Goal: Information Seeking & Learning: Learn about a topic

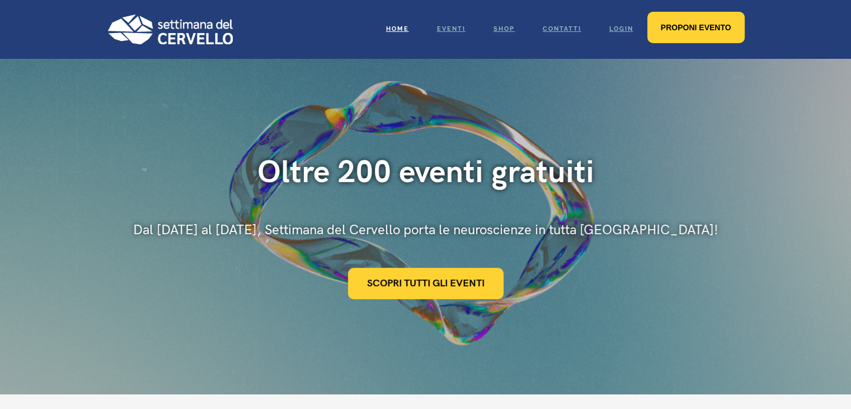
click at [698, 18] on link "Proponi evento" at bounding box center [696, 27] width 97 height 31
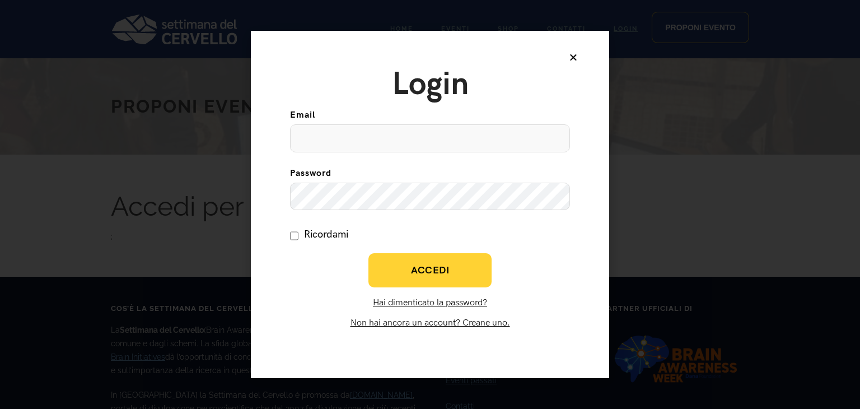
click at [571, 55] on icon at bounding box center [573, 57] width 9 height 9
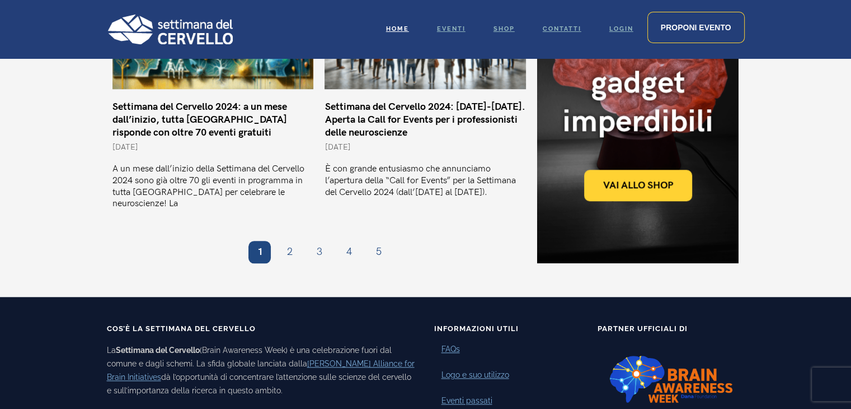
scroll to position [1119, 0]
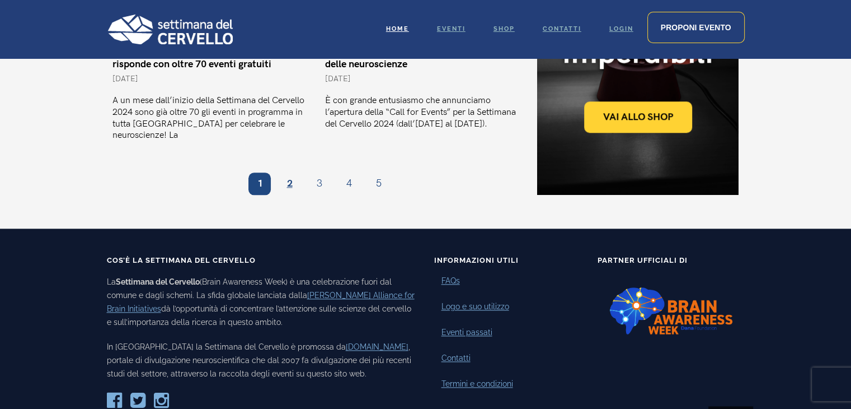
click at [292, 172] on link "Pagina 2" at bounding box center [289, 183] width 22 height 22
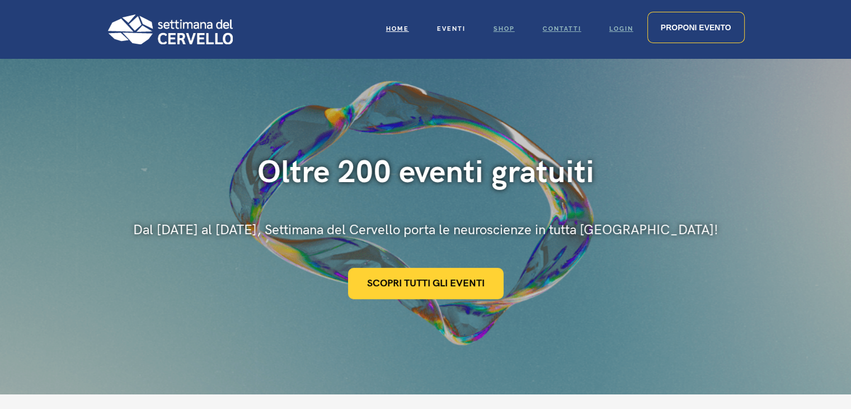
click at [446, 25] on span "Eventi" at bounding box center [451, 28] width 29 height 7
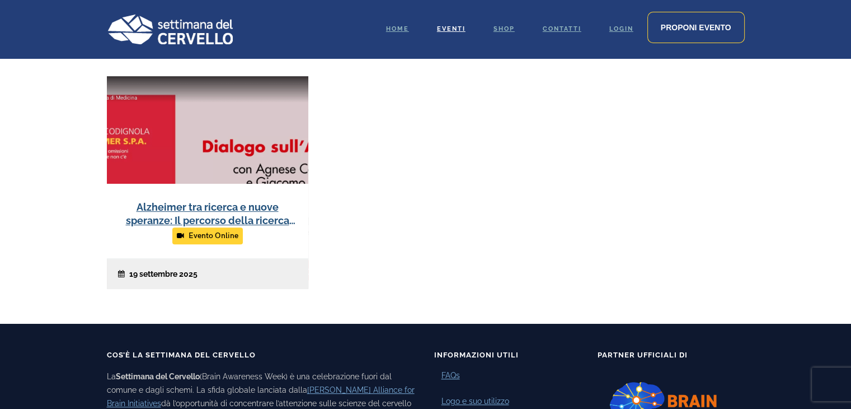
scroll to position [392, 0]
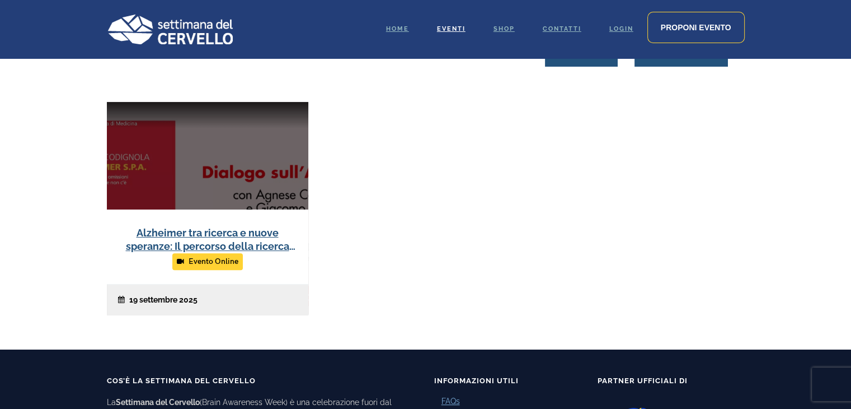
click at [236, 247] on link at bounding box center [207, 208] width 201 height 213
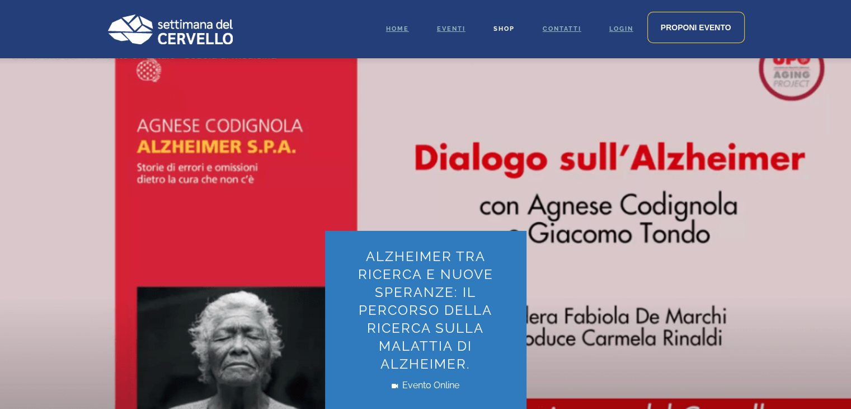
click at [500, 29] on span "Shop" at bounding box center [504, 28] width 21 height 7
click at [565, 25] on span "Contatti" at bounding box center [562, 28] width 39 height 7
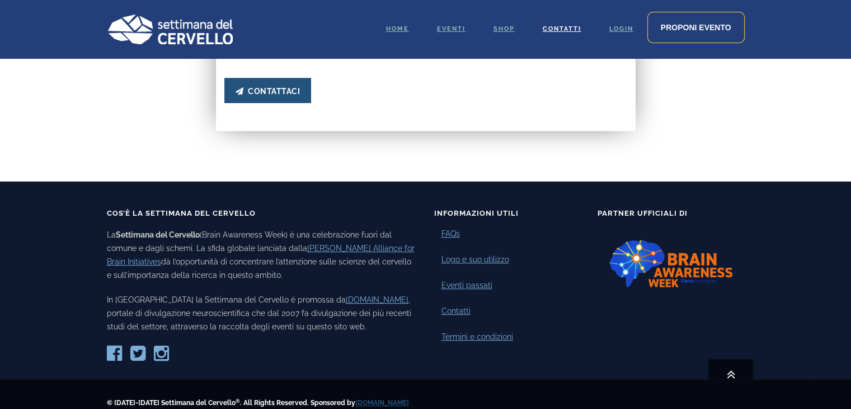
scroll to position [450, 0]
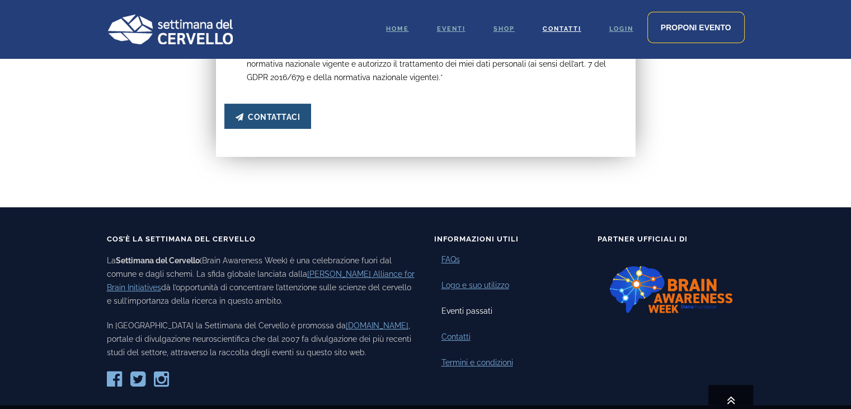
click at [462, 307] on link "Eventi passati" at bounding box center [467, 311] width 51 height 12
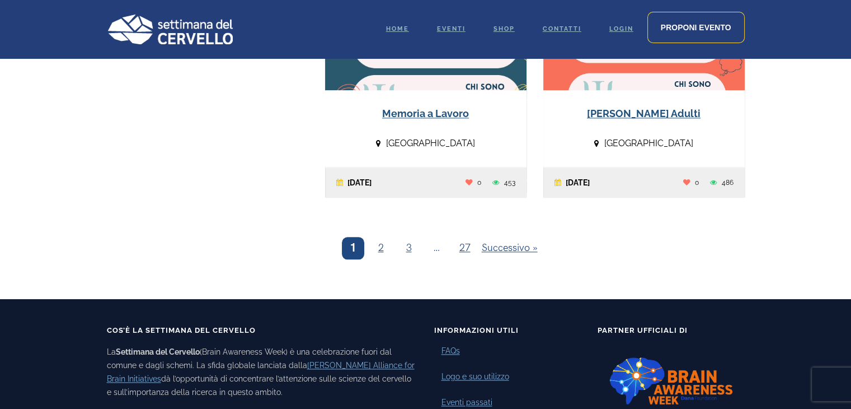
scroll to position [1343, 0]
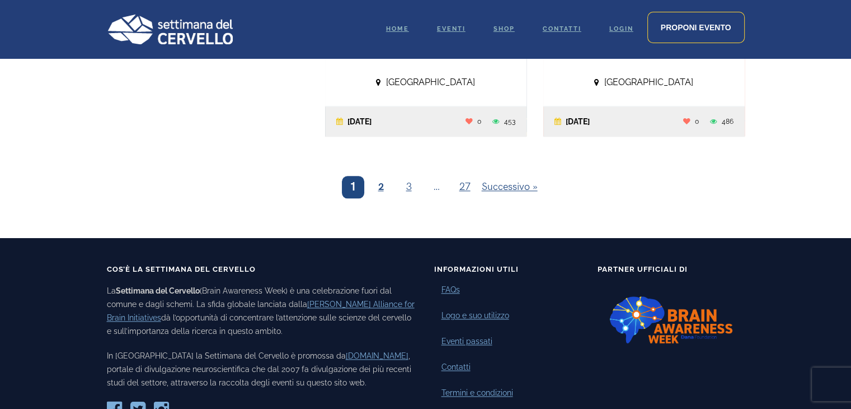
click at [384, 183] on link "2" at bounding box center [381, 187] width 22 height 22
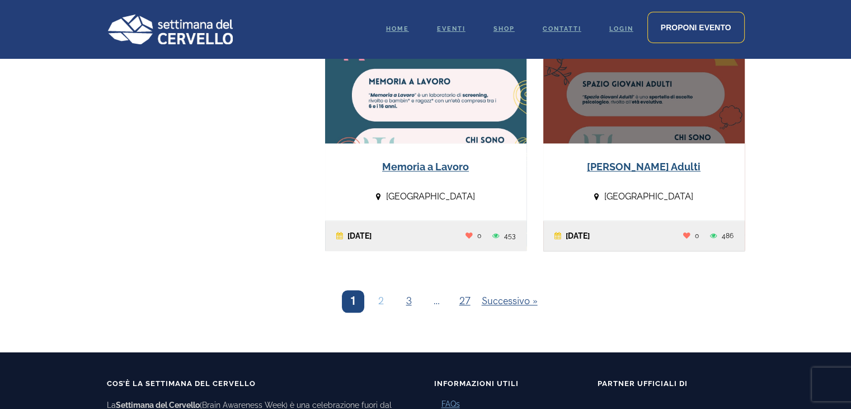
scroll to position [1231, 0]
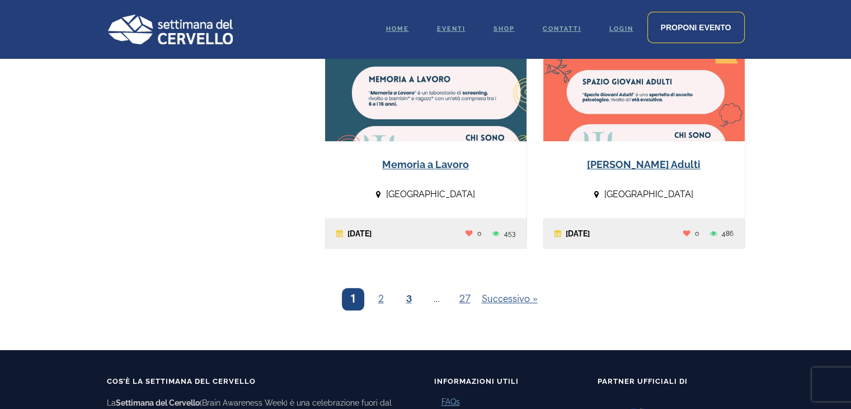
click at [407, 298] on link "3" at bounding box center [409, 299] width 22 height 22
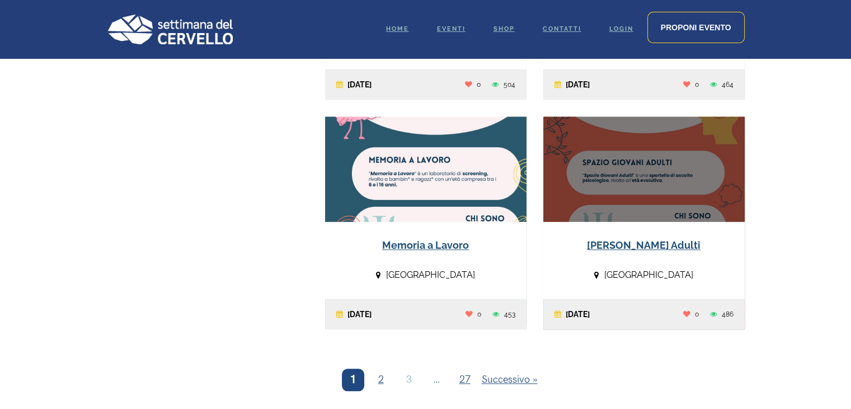
scroll to position [1150, 0]
